Goal: Task Accomplishment & Management: Manage account settings

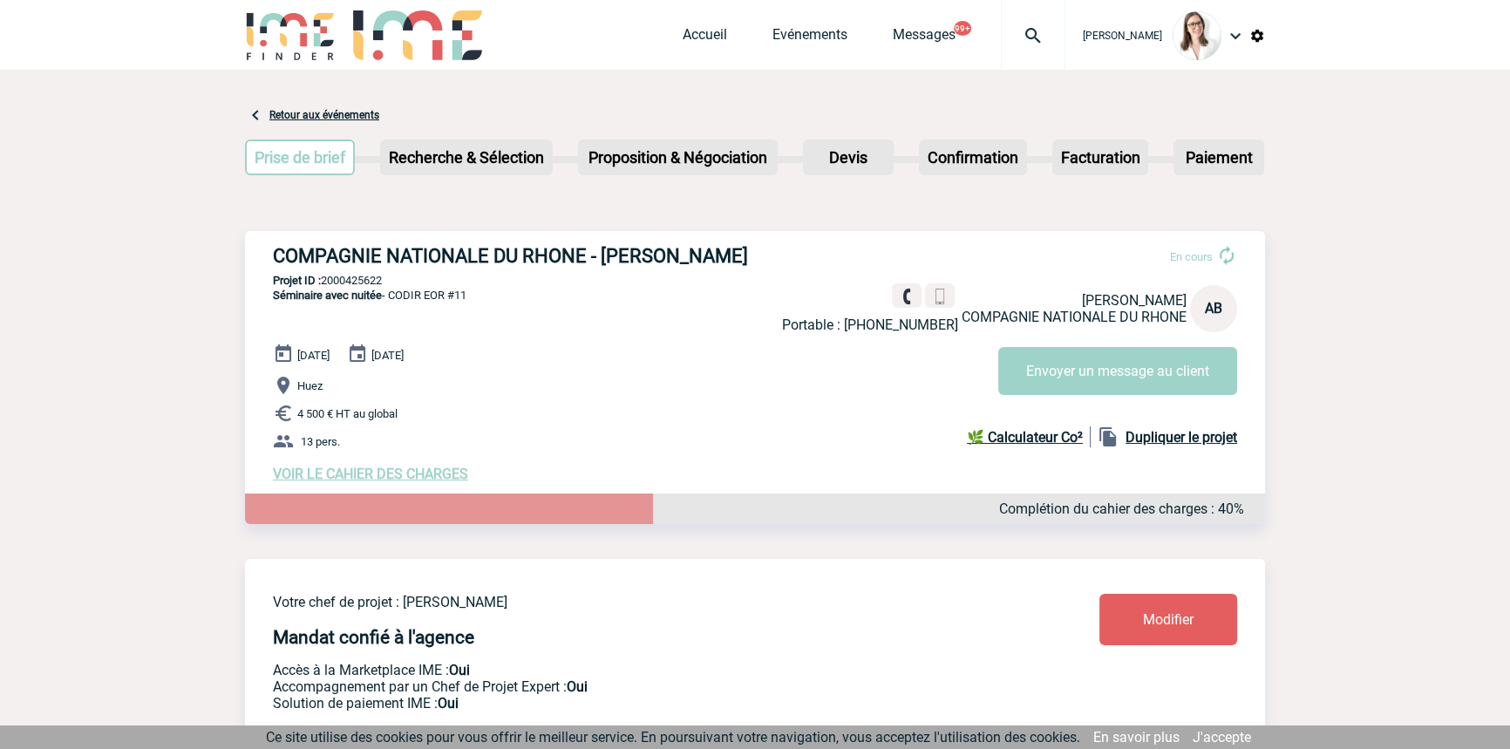
click at [1015, 30] on img at bounding box center [1033, 35] width 63 height 21
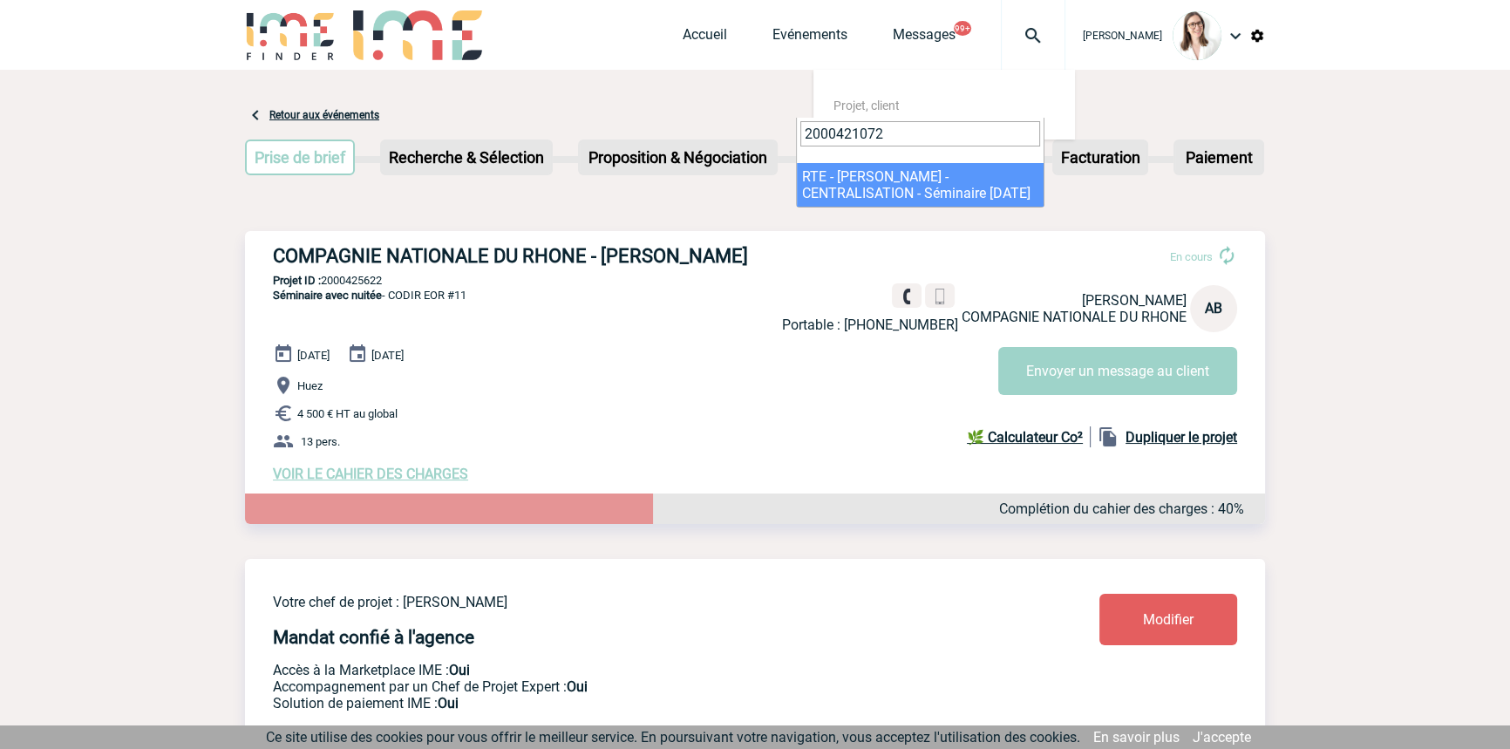
type input "2000421072"
drag, startPoint x: 825, startPoint y: 200, endPoint x: 818, endPoint y: 229, distance: 30.5
select select "20573"
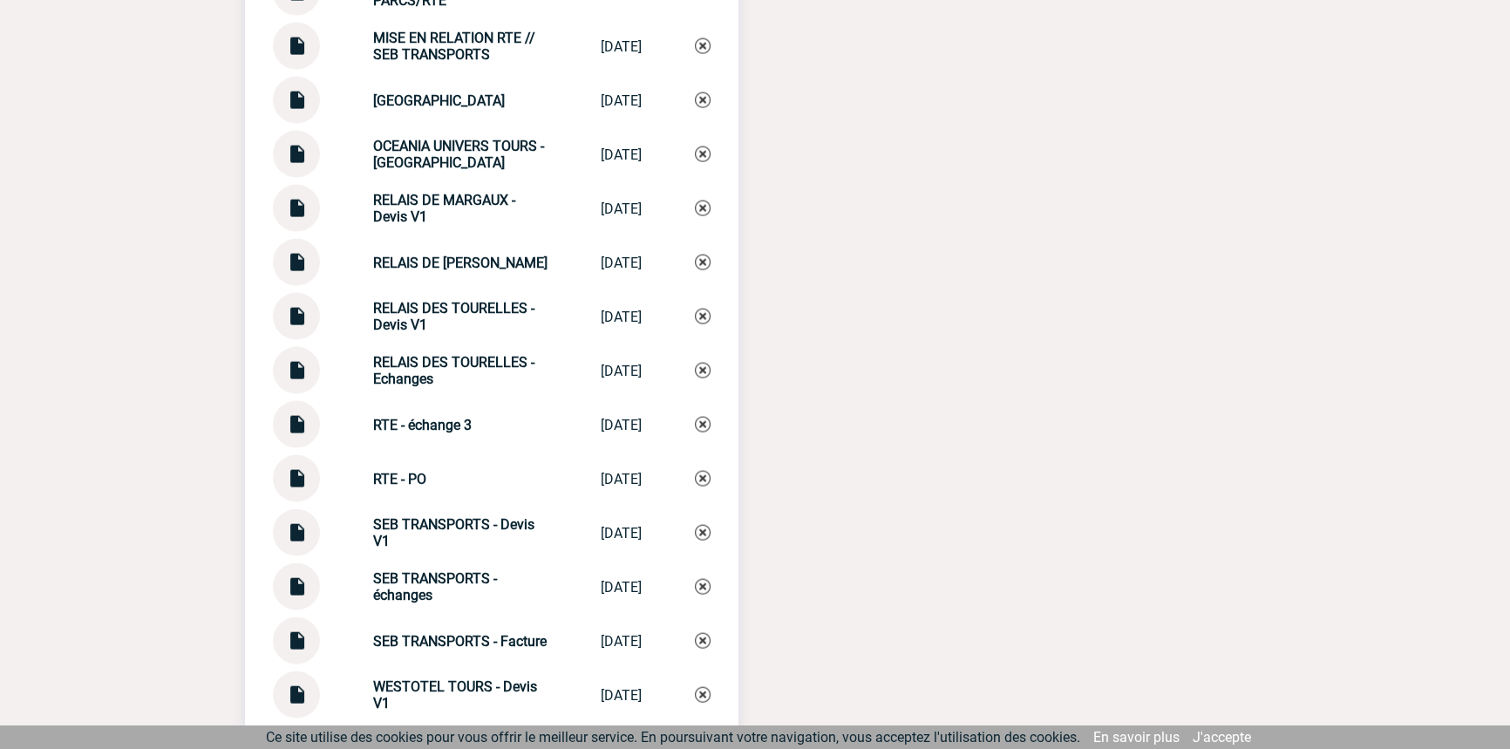
scroll to position [4946, 0]
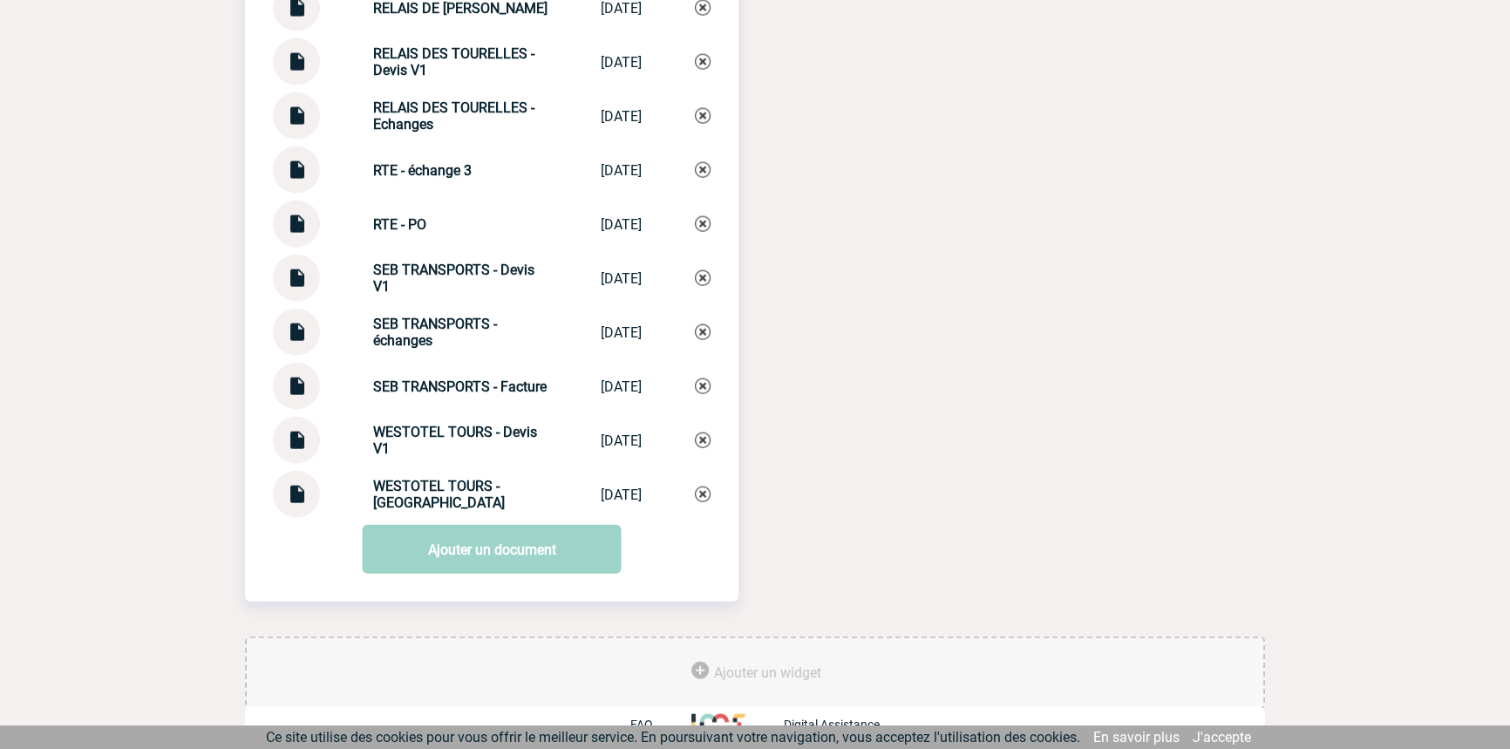
click at [300, 158] on img at bounding box center [296, 164] width 23 height 34
click at [421, 162] on strong "RTE - échange 3" at bounding box center [422, 170] width 99 height 17
click at [421, 151] on div "RTE - échange 3 RTE - échange 3 [DATE]" at bounding box center [492, 170] width 438 height 47
copy div "RTE - échange 3 RTE - échange 3"
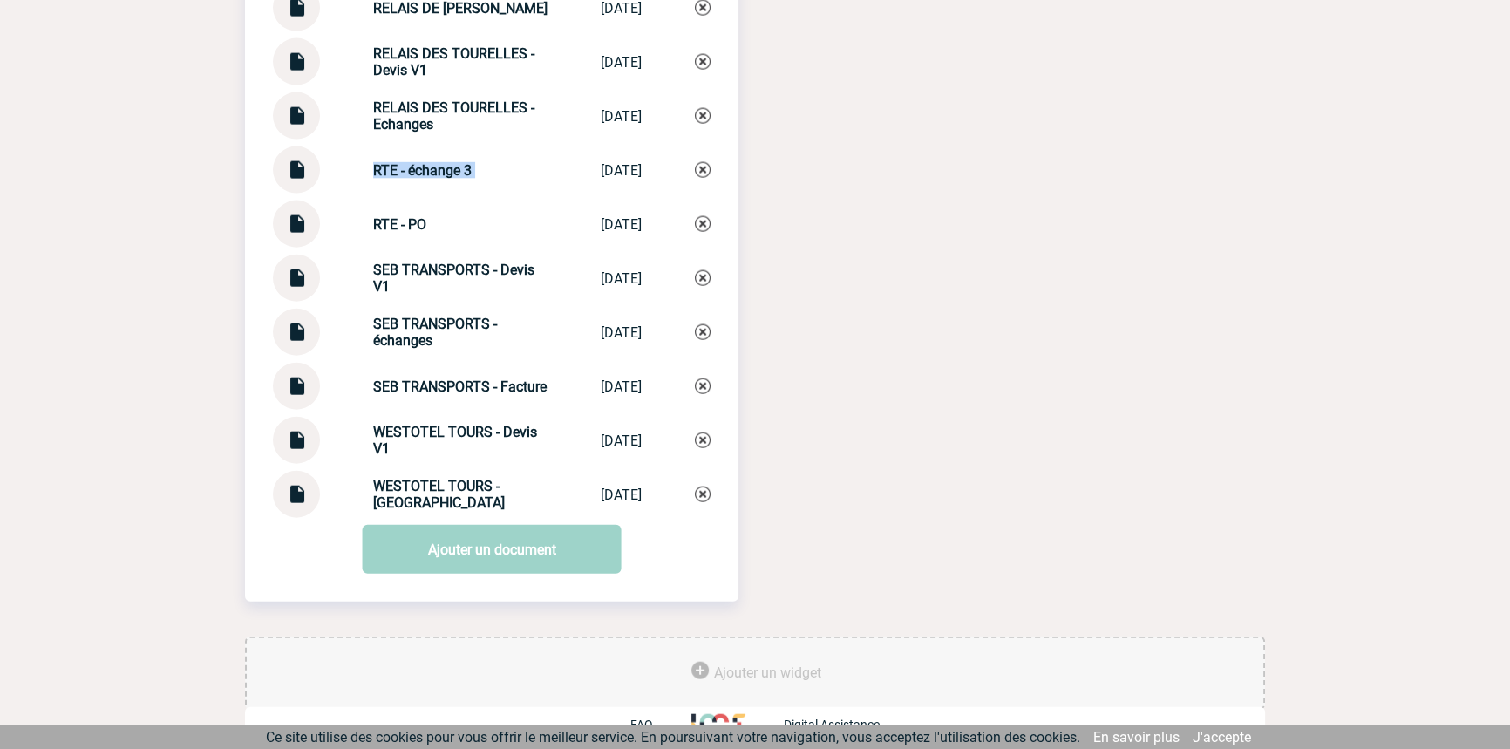
click at [699, 162] on img at bounding box center [703, 170] width 16 height 16
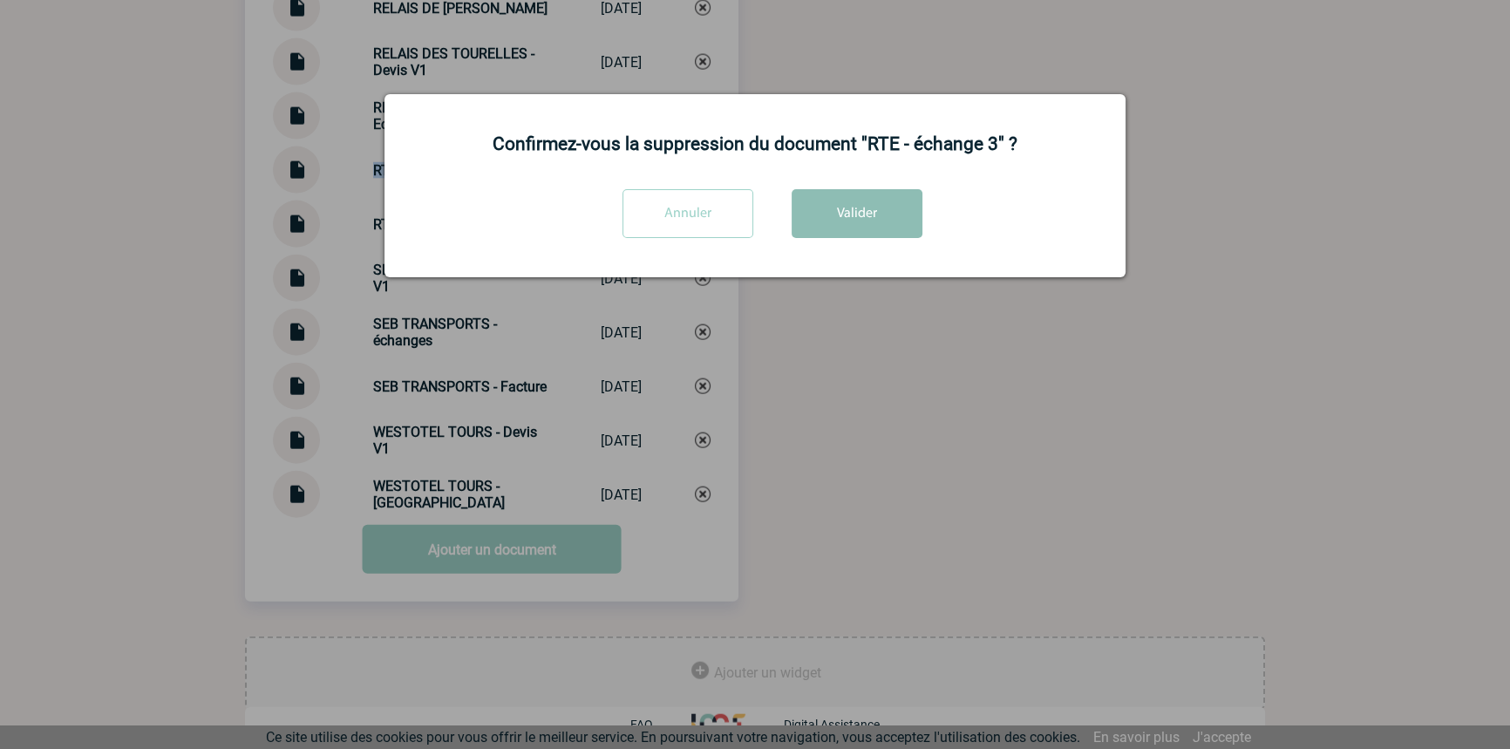
click at [848, 208] on button "Valider" at bounding box center [857, 213] width 131 height 49
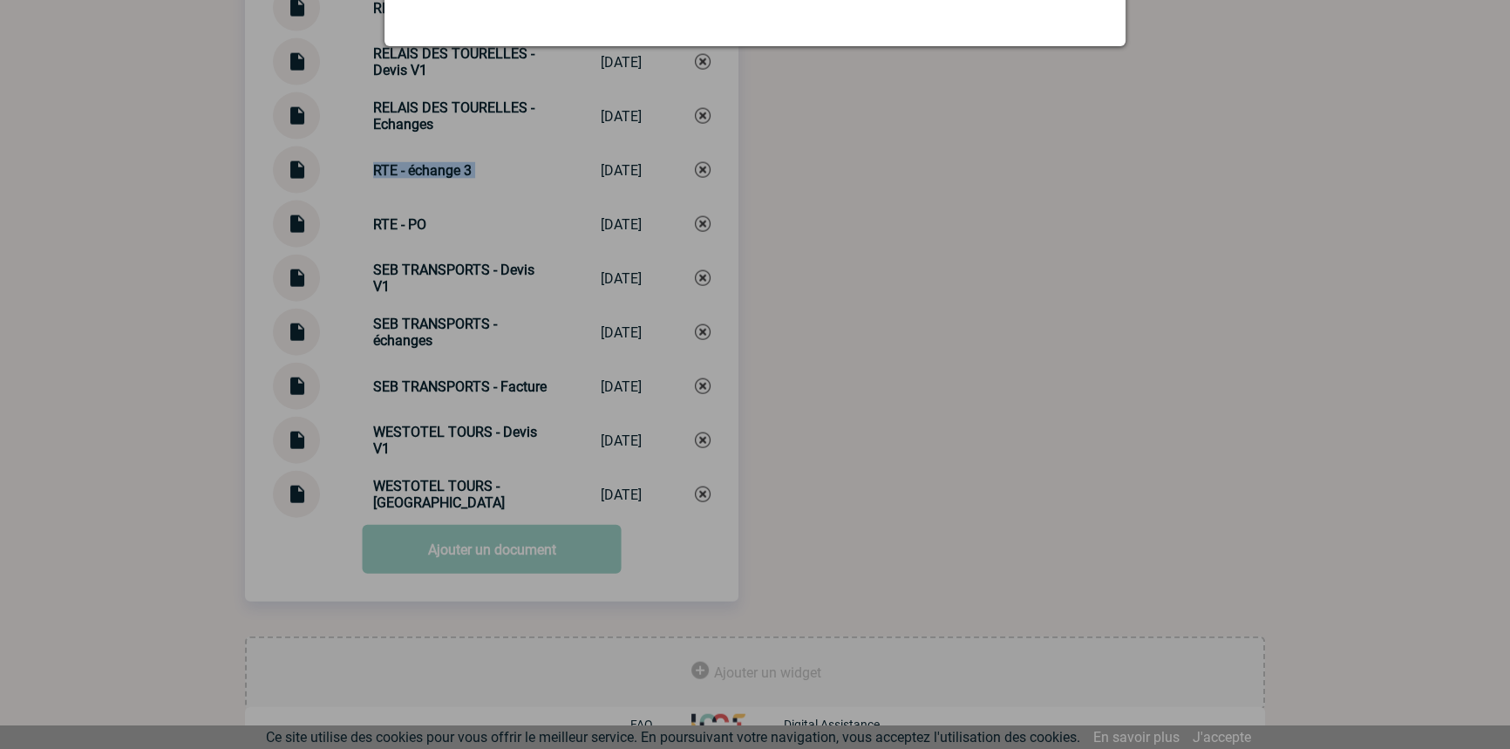
scroll to position [4892, 0]
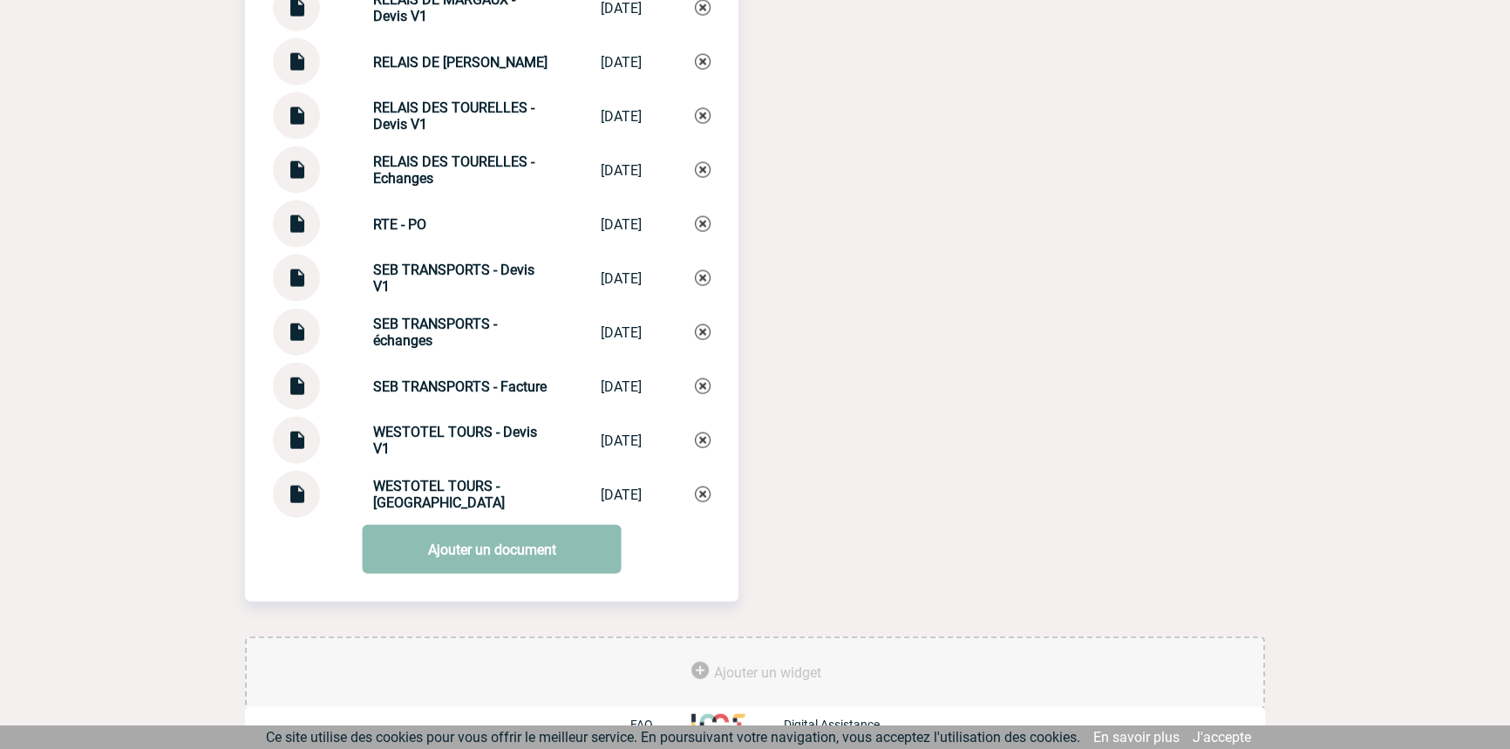
click at [388, 541] on link "Ajouter un document" at bounding box center [492, 549] width 259 height 49
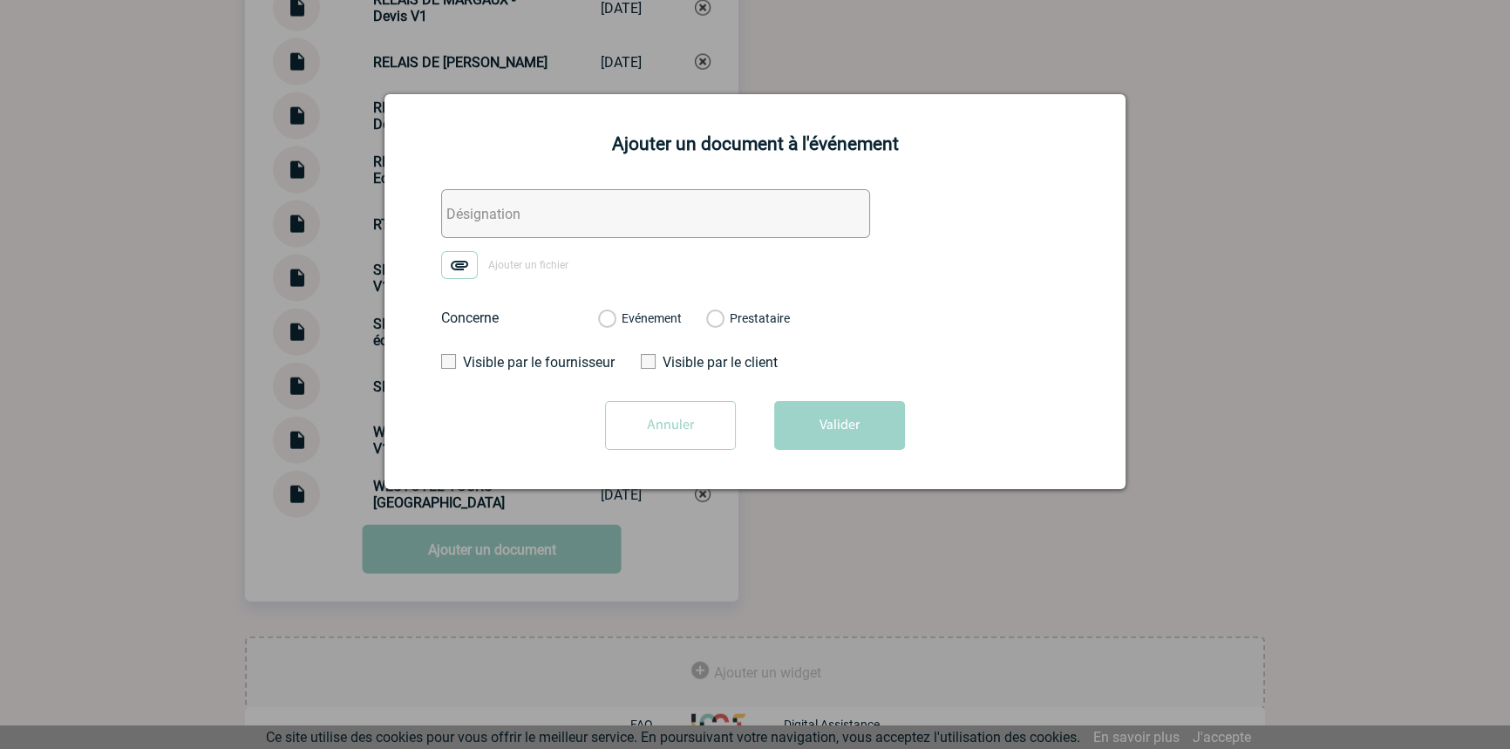
click at [492, 222] on input "text" at bounding box center [655, 213] width 429 height 49
paste input "RTE - échange 3"
type input "RTE - échange 3"
click at [460, 268] on img at bounding box center [459, 265] width 37 height 28
click at [0, 0] on input "Ajouter un fichier" at bounding box center [0, 0] width 0 height 0
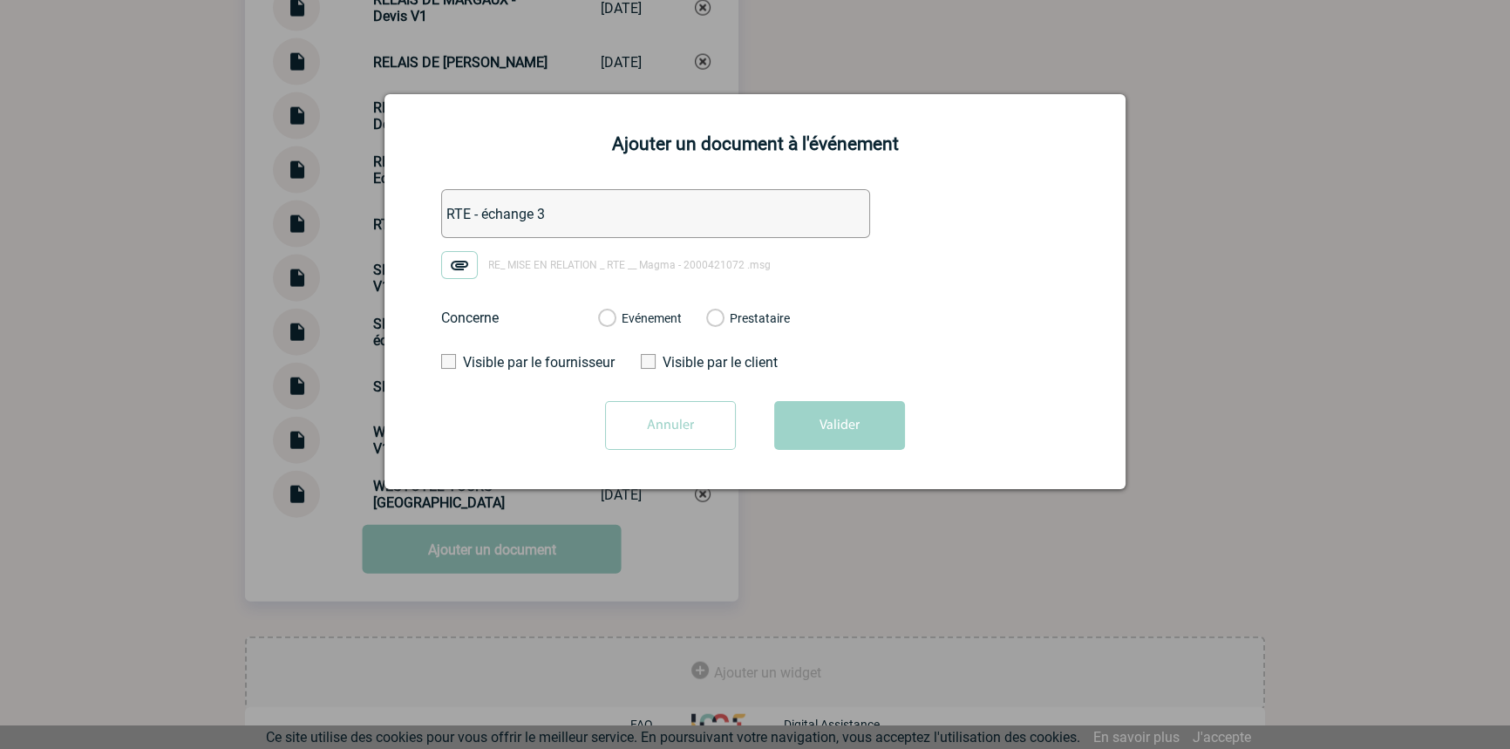
click at [631, 308] on div "Evénement Prestataire" at bounding box center [694, 318] width 220 height 45
click at [615, 321] on label "Evénement" at bounding box center [606, 319] width 17 height 16
click at [0, 0] on input "Evénement" at bounding box center [0, 0] width 0 height 0
drag, startPoint x: 791, startPoint y: 410, endPoint x: 792, endPoint y: 467, distance: 57.6
click at [793, 410] on button "Valider" at bounding box center [839, 425] width 131 height 49
